Goal: Check status: Check status

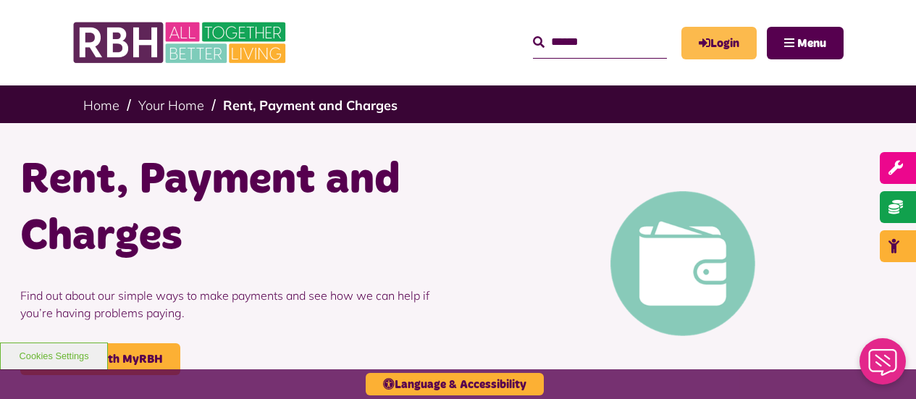
click at [731, 44] on link "Login" at bounding box center [718, 43] width 75 height 33
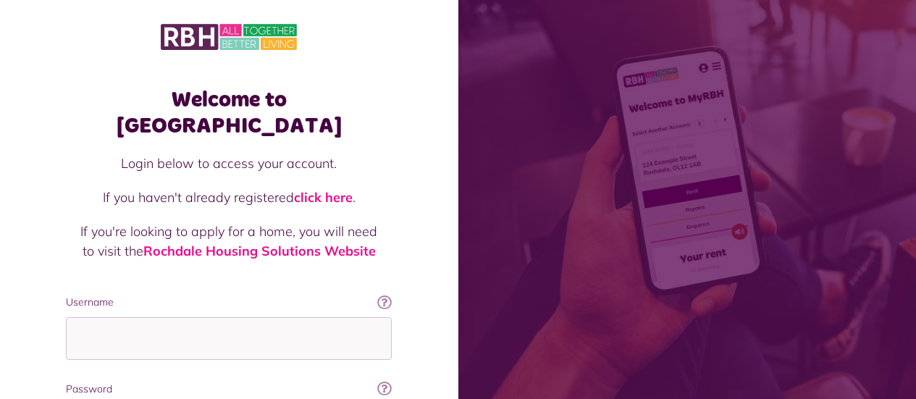
scroll to position [157, 0]
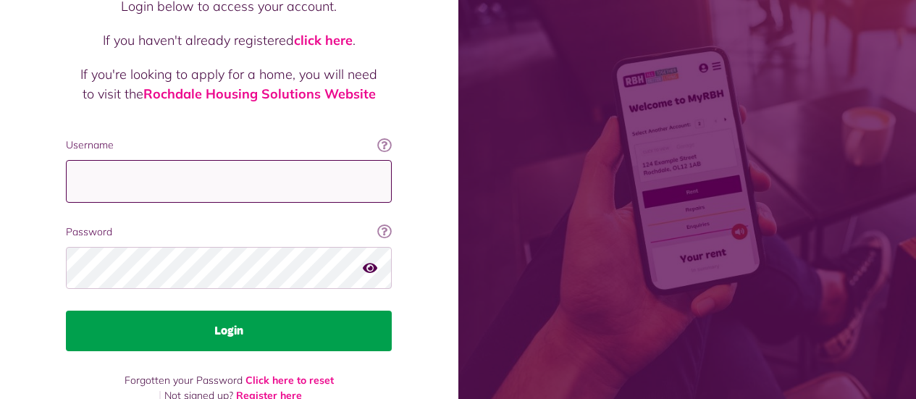
type input "**********"
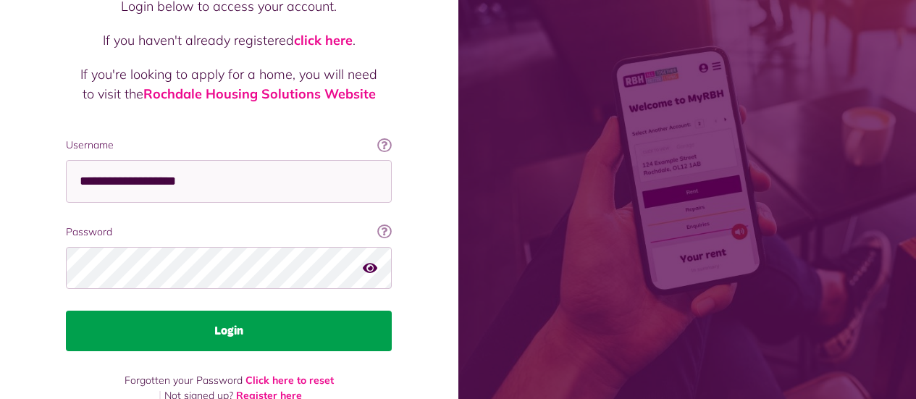
click at [226, 311] on button "Login" at bounding box center [229, 331] width 326 height 41
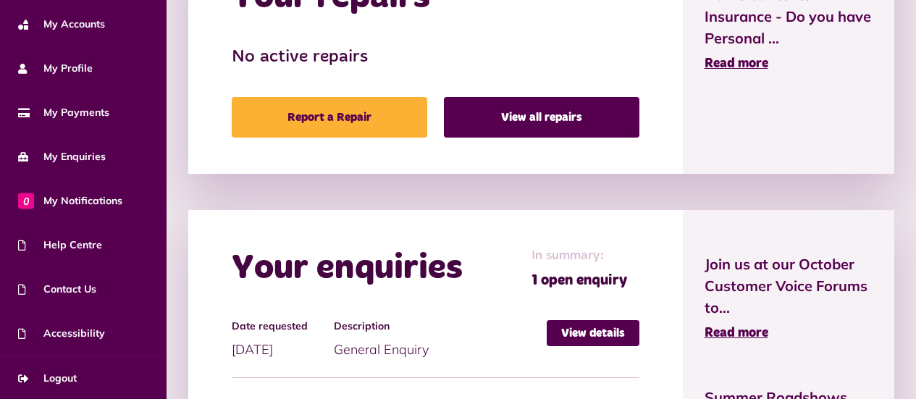
scroll to position [862, 0]
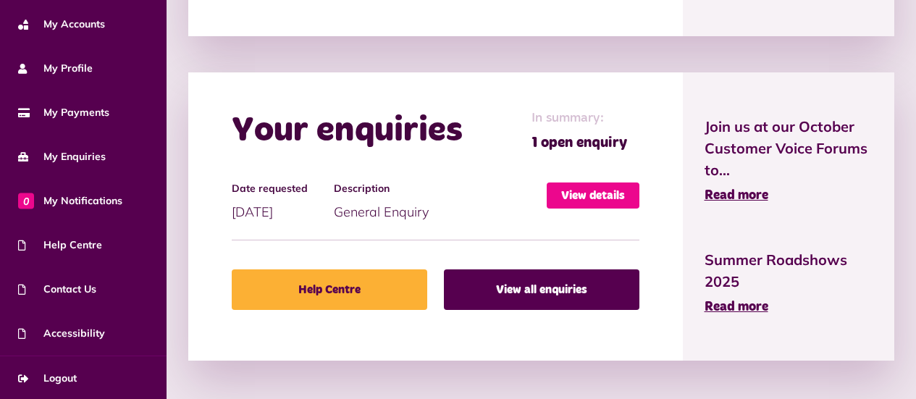
click at [574, 193] on link "View details" at bounding box center [593, 195] width 93 height 26
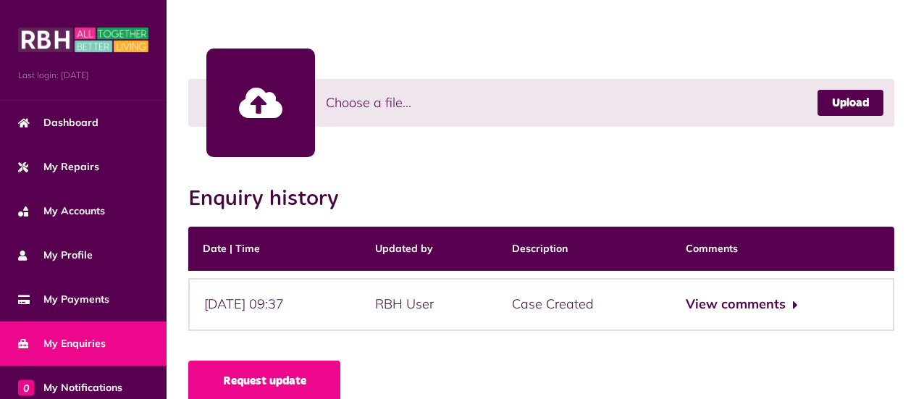
scroll to position [458, 0]
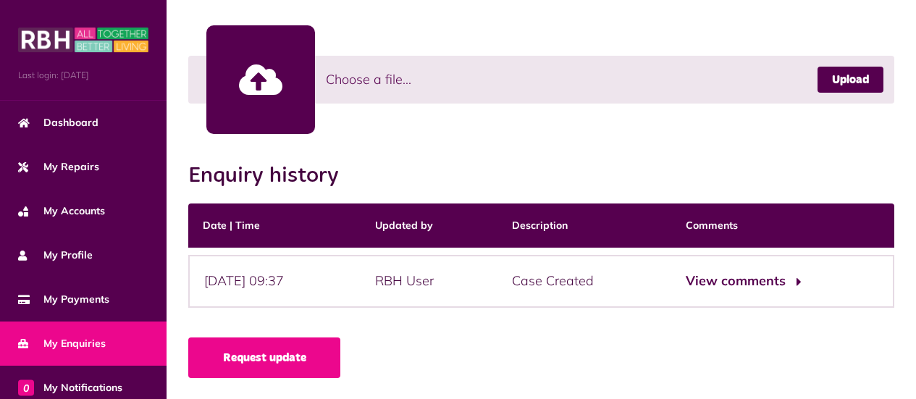
click at [732, 279] on button "View comments" at bounding box center [742, 281] width 112 height 21
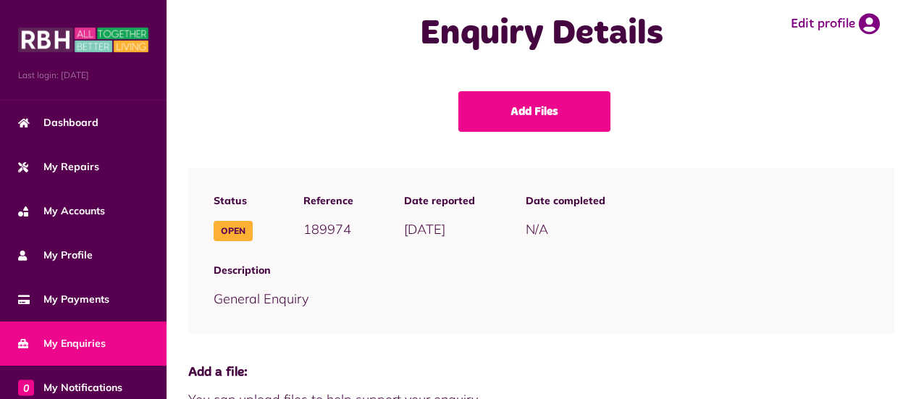
scroll to position [187, 0]
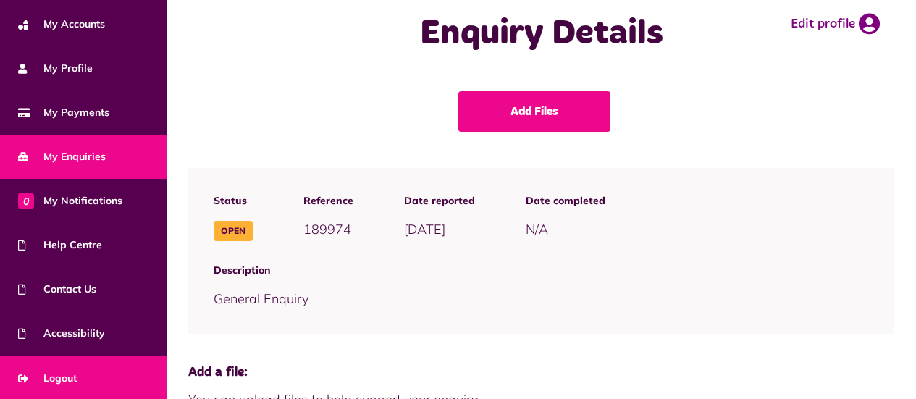
click at [71, 374] on span "Logout" at bounding box center [47, 378] width 59 height 15
